Goal: Task Accomplishment & Management: Manage account settings

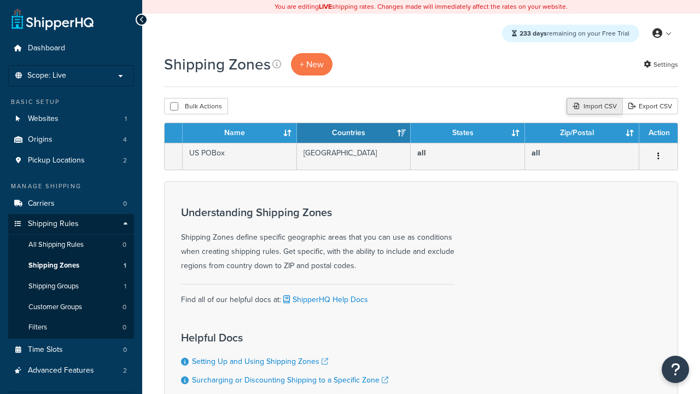
click at [593, 107] on div "Import CSV" at bounding box center [595, 106] width 56 height 16
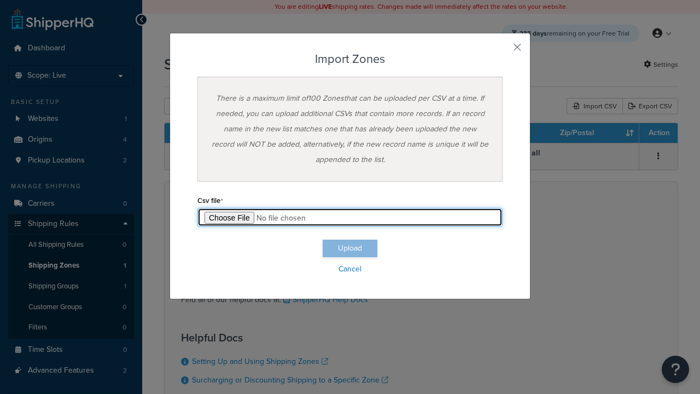
click at [350, 217] on input "file" at bounding box center [350, 217] width 305 height 19
type input "C:\fakepath\importZonesSuccess.csv"
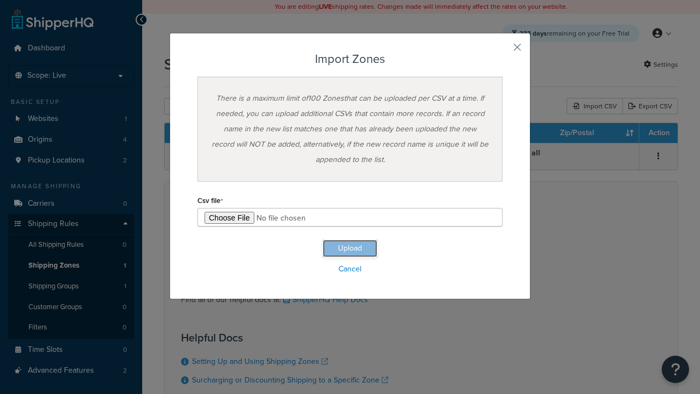
click at [350, 248] on button "Upload" at bounding box center [350, 249] width 55 height 18
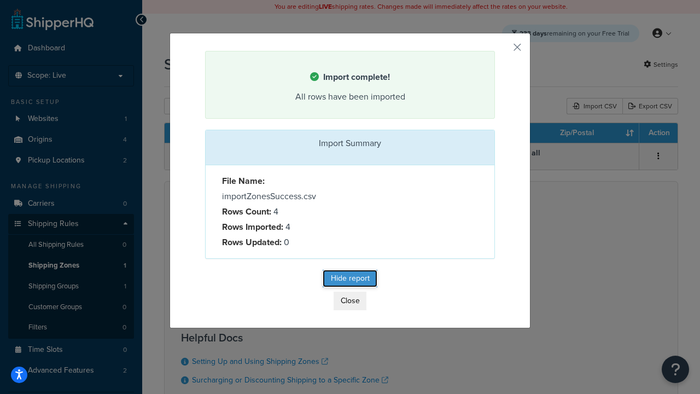
click at [350, 280] on button "Hide report" at bounding box center [350, 279] width 55 height 18
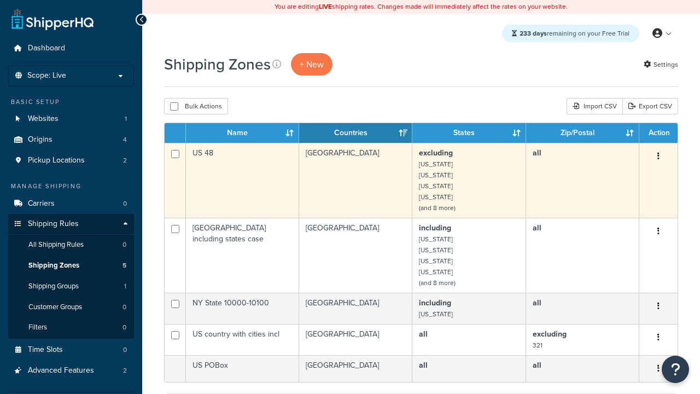
click at [658, 157] on icon "button" at bounding box center [659, 156] width 2 height 8
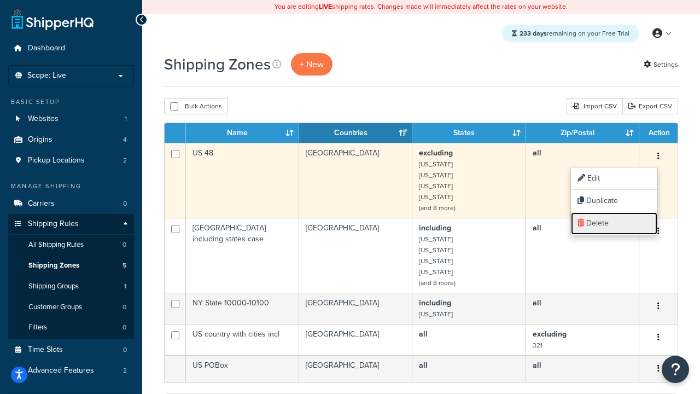
click at [614, 223] on link "Delete" at bounding box center [614, 223] width 86 height 22
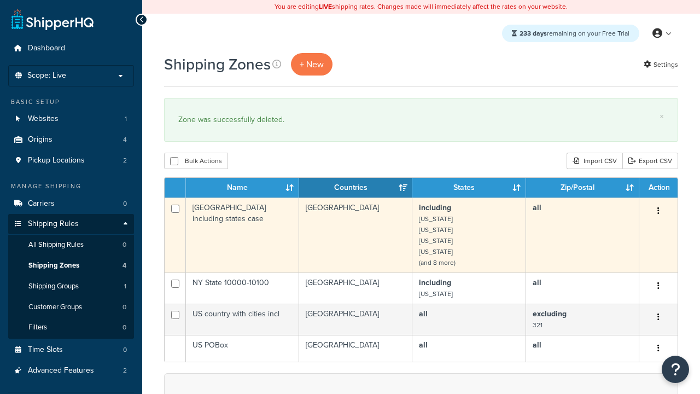
click at [658, 212] on icon "button" at bounding box center [659, 211] width 2 height 8
click at [0, 0] on link "Delete" at bounding box center [0, 0] width 0 height 0
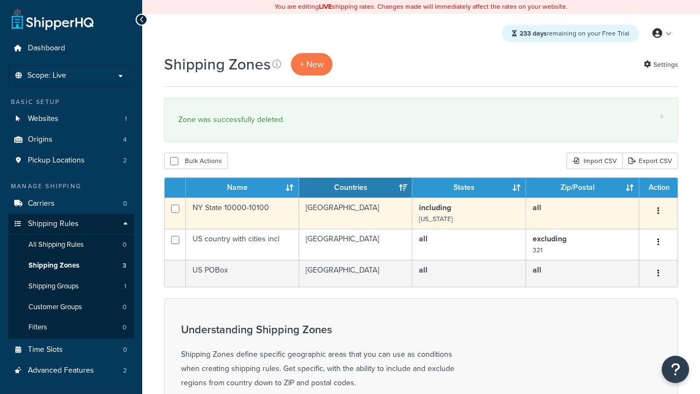
click at [658, 212] on icon "button" at bounding box center [659, 211] width 2 height 8
click at [0, 0] on link "Delete" at bounding box center [0, 0] width 0 height 0
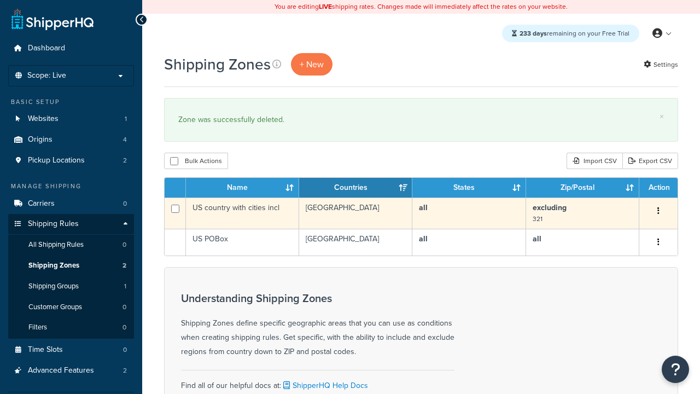
click at [658, 212] on icon "button" at bounding box center [659, 211] width 2 height 8
click at [0, 0] on link "Delete" at bounding box center [0, 0] width 0 height 0
